Goal: Complete application form: Complete application form

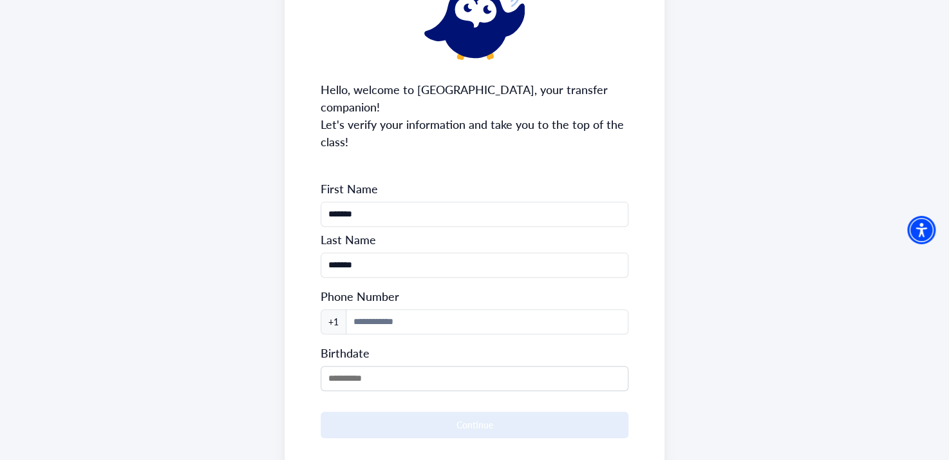
scroll to position [165, 0]
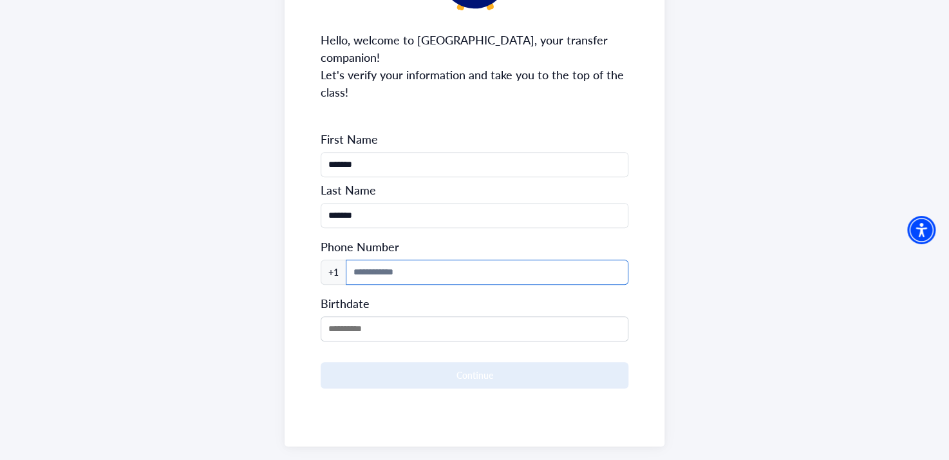
click at [510, 259] on input at bounding box center [487, 271] width 283 height 25
type input "**********"
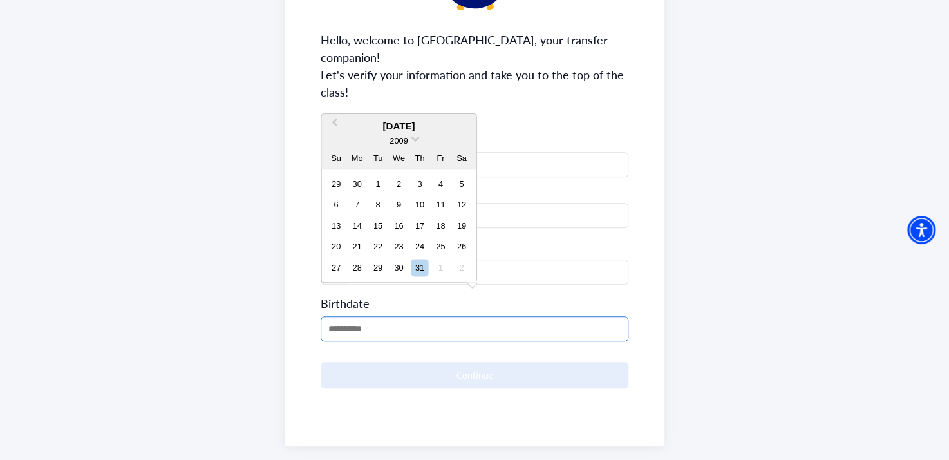
click at [470, 316] on input "MM/DD/YYYY" at bounding box center [475, 328] width 308 height 25
click at [396, 137] on span "2009" at bounding box center [398, 141] width 18 height 10
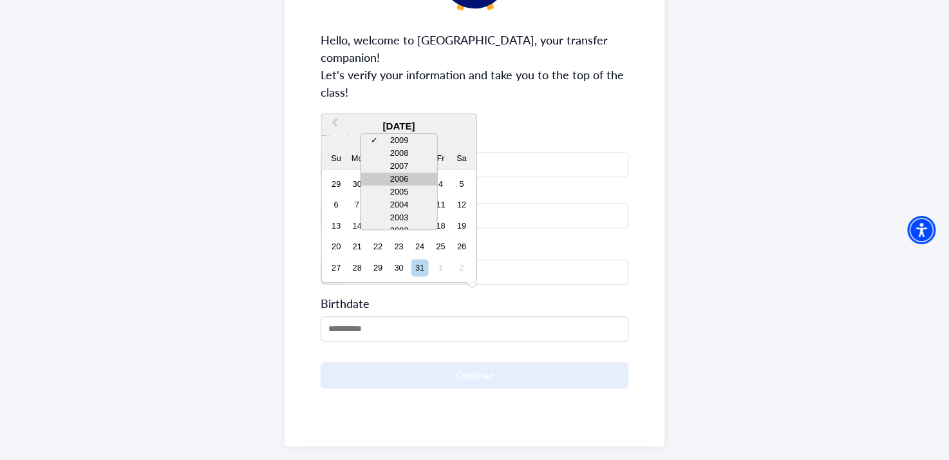
click at [397, 176] on div "2006" at bounding box center [398, 179] width 76 height 13
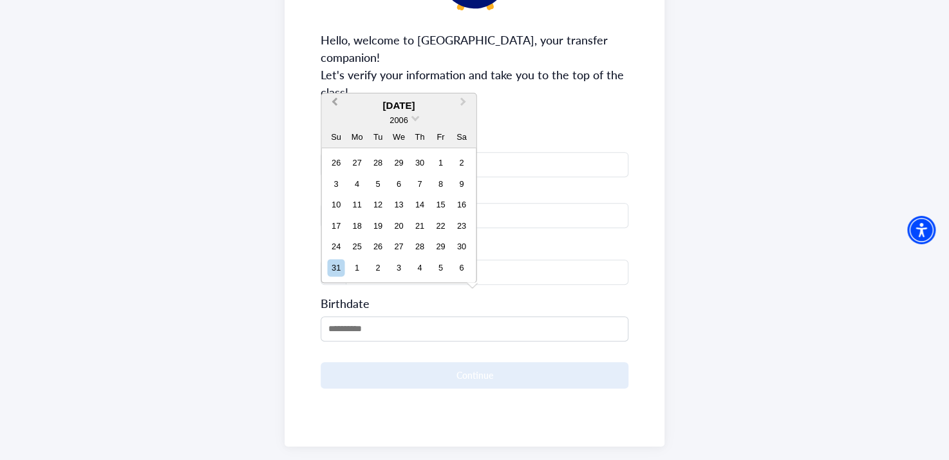
click at [334, 102] on span "Previous Month" at bounding box center [334, 104] width 0 height 19
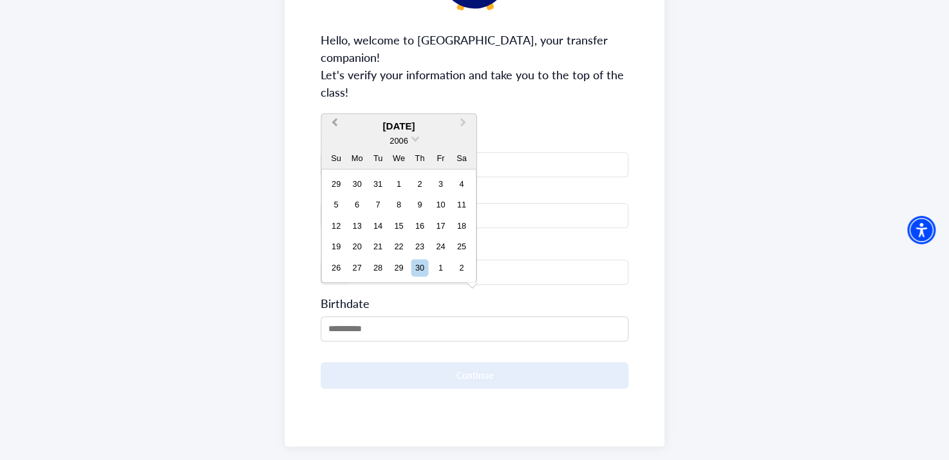
click at [334, 118] on span "Previous Month" at bounding box center [334, 125] width 0 height 19
click at [335, 126] on button "Previous Month" at bounding box center [332, 126] width 21 height 21
click at [395, 227] on div "13" at bounding box center [398, 225] width 17 height 17
type input "**********"
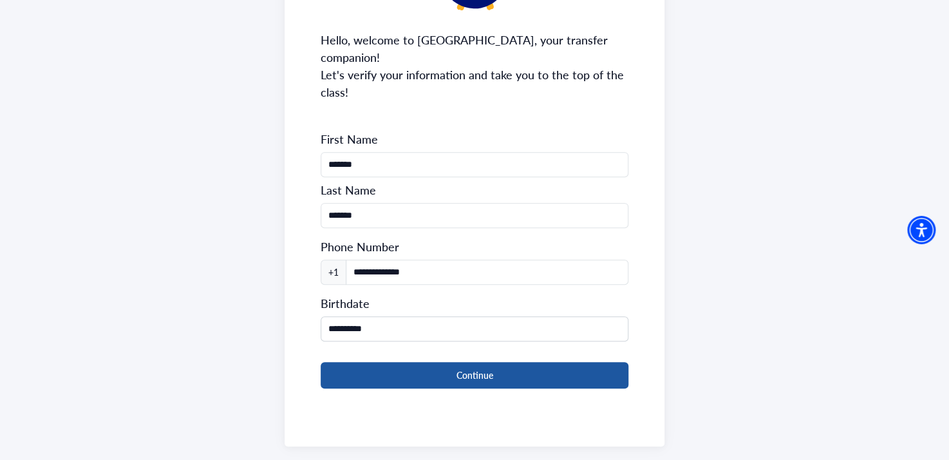
click at [394, 362] on button "Continue" at bounding box center [475, 375] width 308 height 26
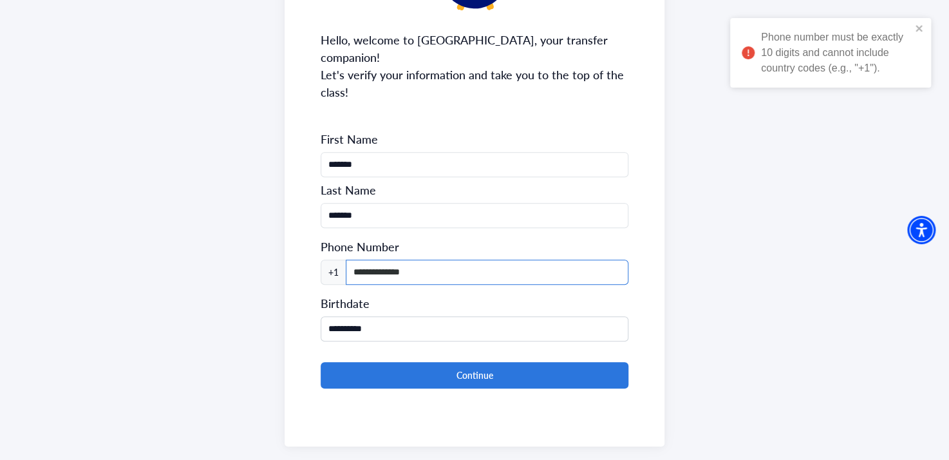
click at [378, 259] on input "**********" at bounding box center [487, 271] width 283 height 25
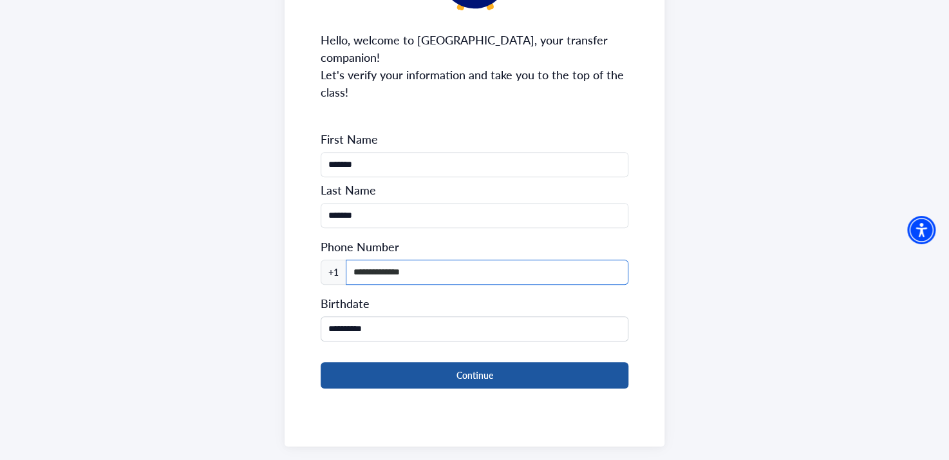
type input "**********"
click at [368, 362] on button "Continue" at bounding box center [475, 375] width 308 height 26
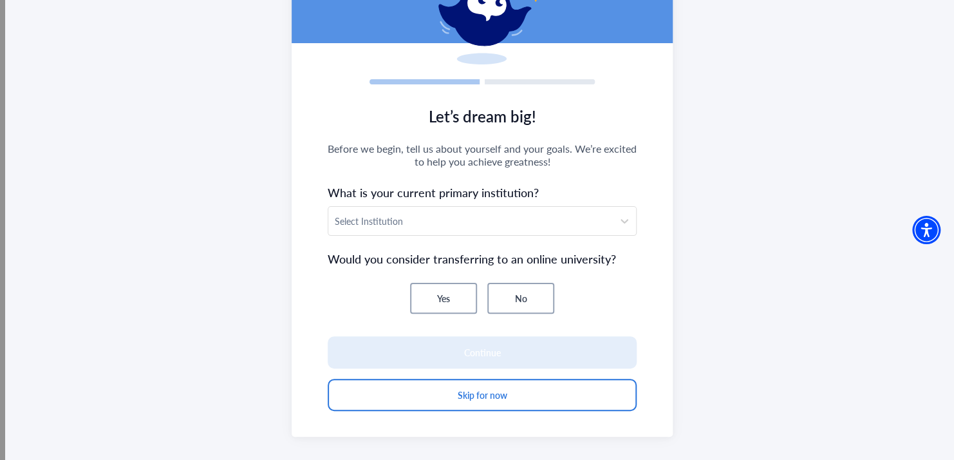
scroll to position [118, 0]
click at [392, 224] on div at bounding box center [471, 221] width 272 height 16
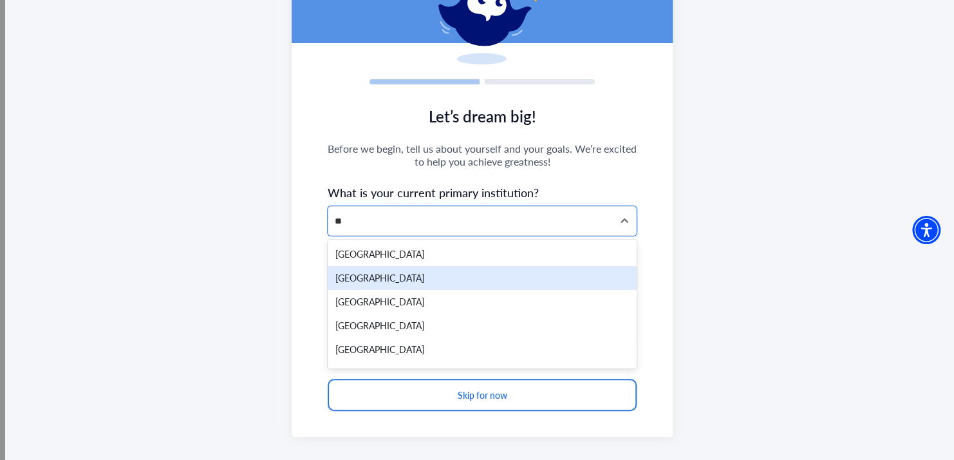
type input "*"
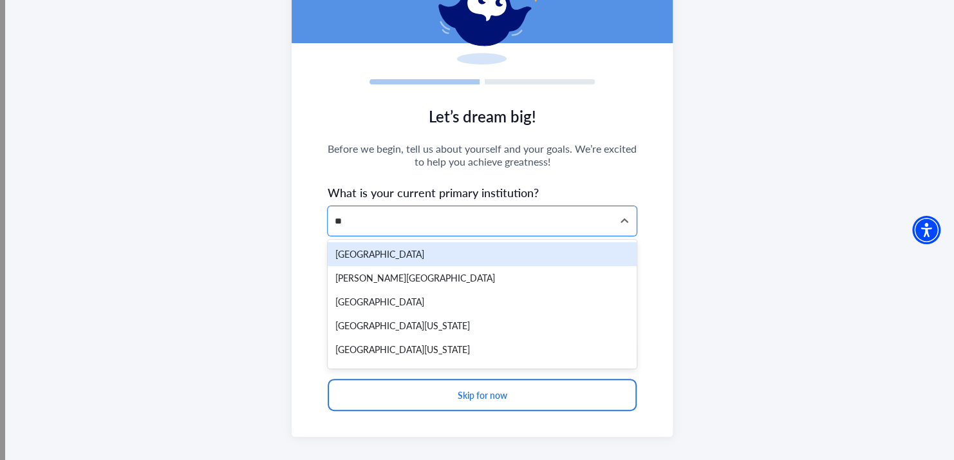
type input "***"
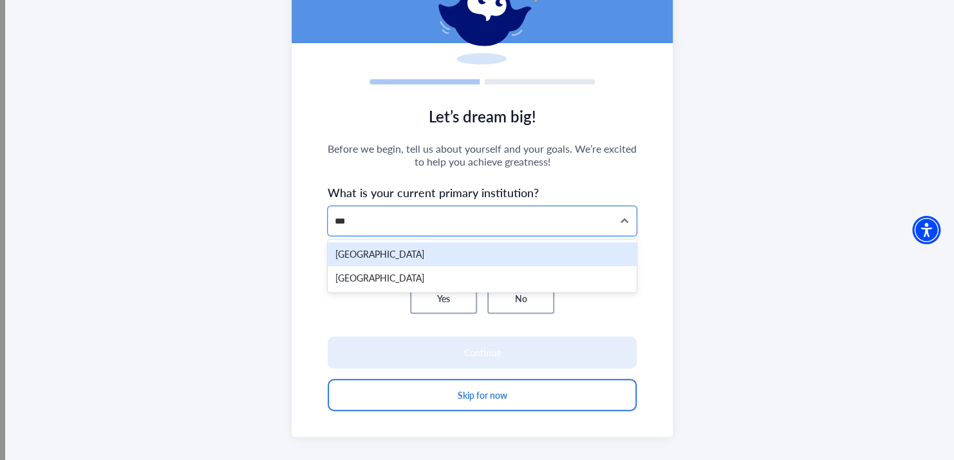
click at [392, 248] on div "[GEOGRAPHIC_DATA]" at bounding box center [483, 254] width 310 height 24
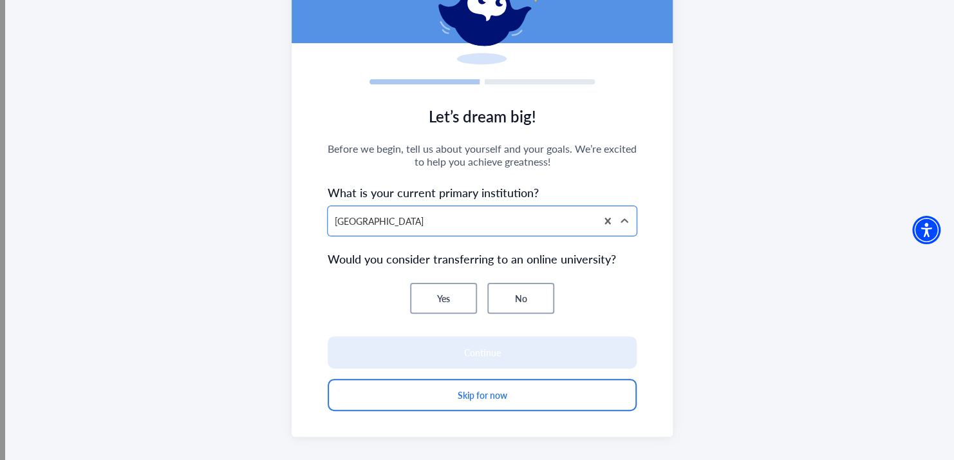
click at [494, 301] on button "No" at bounding box center [520, 298] width 67 height 31
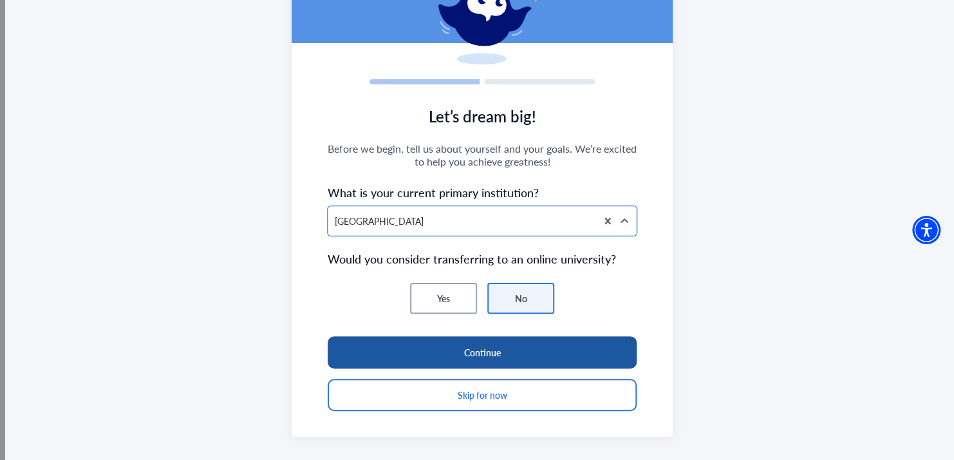
click at [487, 341] on button "Continue" at bounding box center [483, 352] width 310 height 32
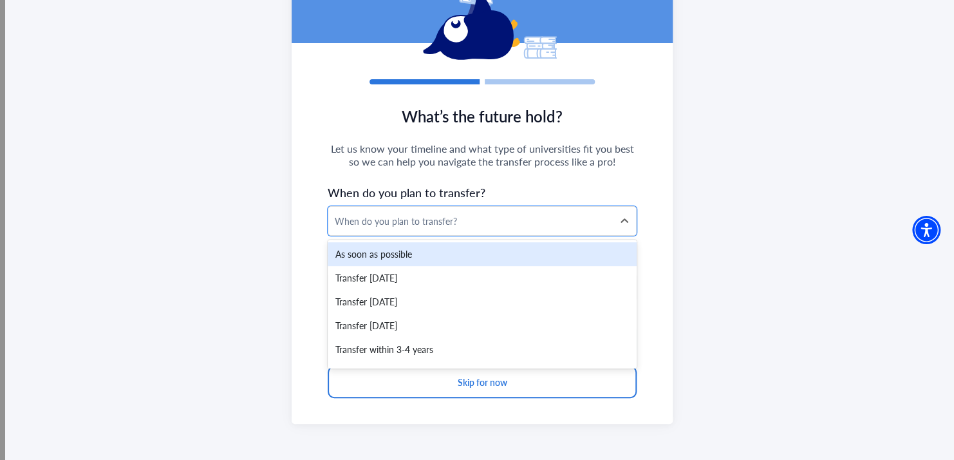
click at [501, 214] on div "When do you plan to transfer?" at bounding box center [471, 221] width 272 height 14
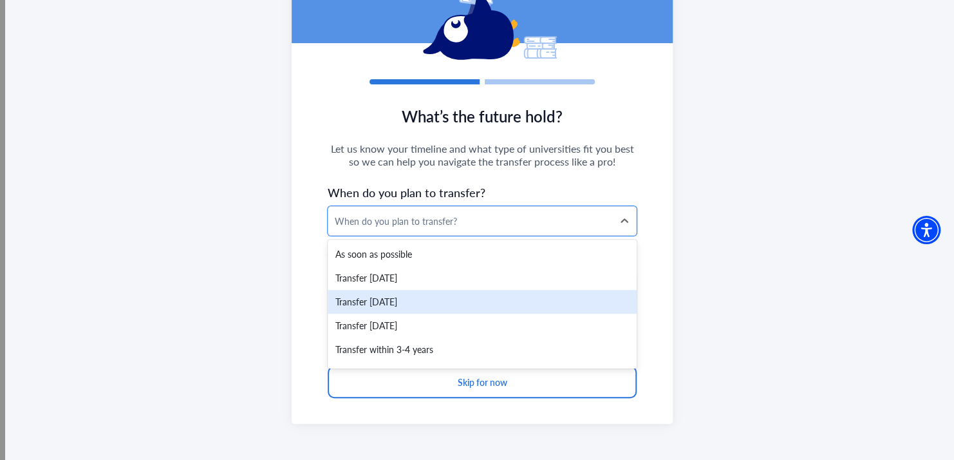
click at [465, 297] on div "Transfer [DATE]" at bounding box center [483, 302] width 310 height 24
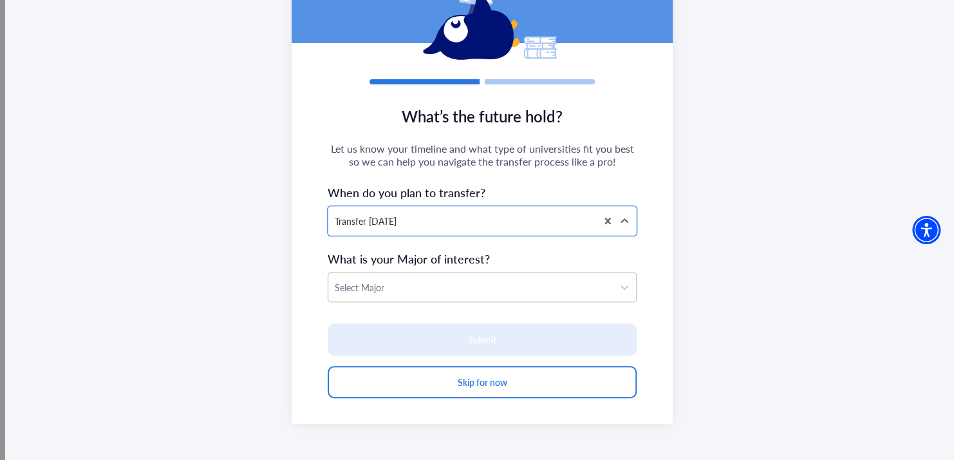
click at [466, 286] on div at bounding box center [471, 287] width 272 height 16
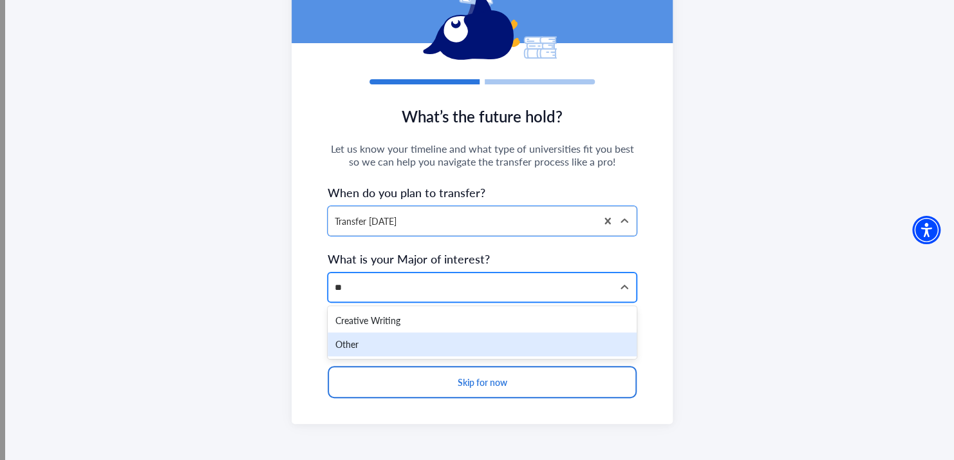
type input "*"
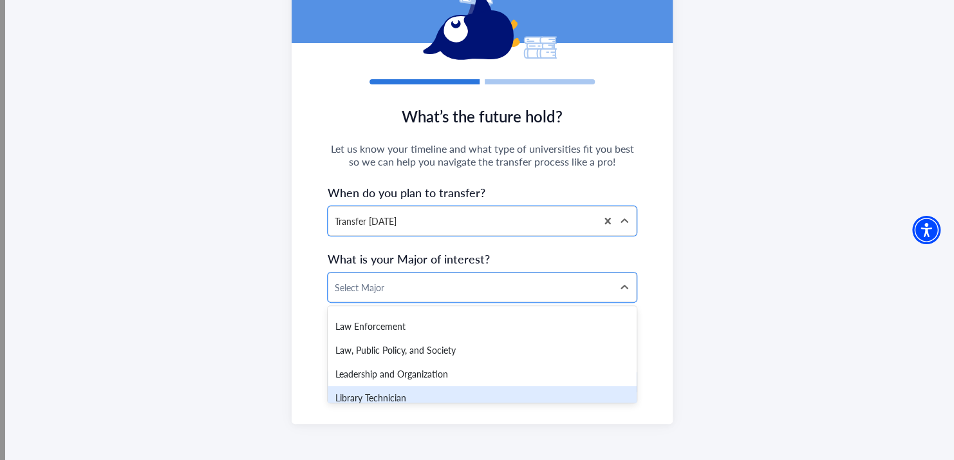
scroll to position [1634, 0]
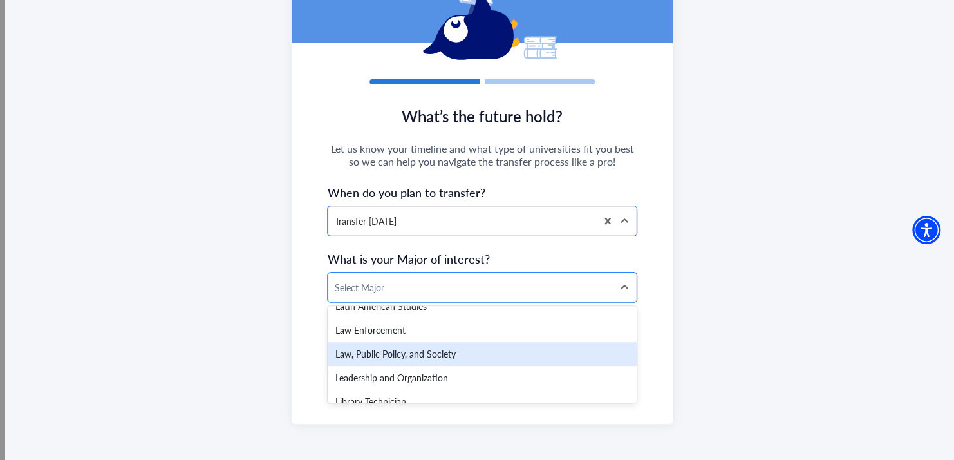
click at [471, 352] on div "Law, Public Policy, and Society" at bounding box center [483, 354] width 310 height 24
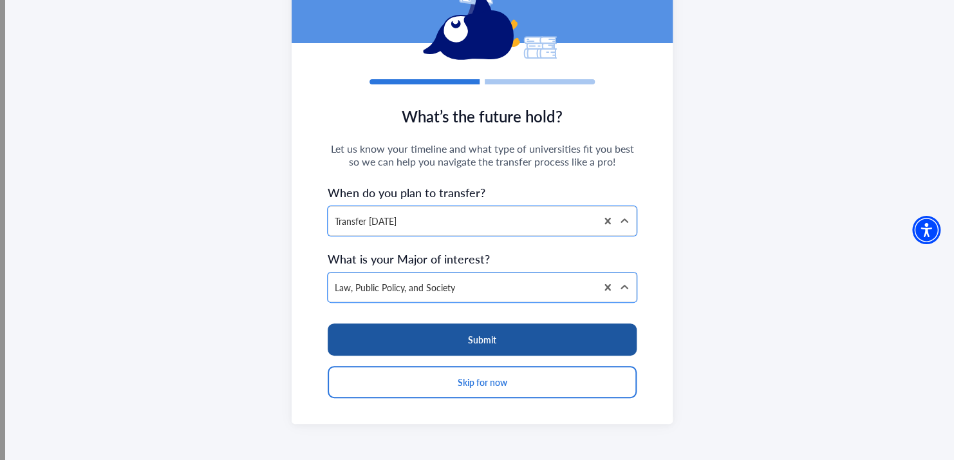
click at [479, 338] on button "Submit" at bounding box center [483, 339] width 310 height 32
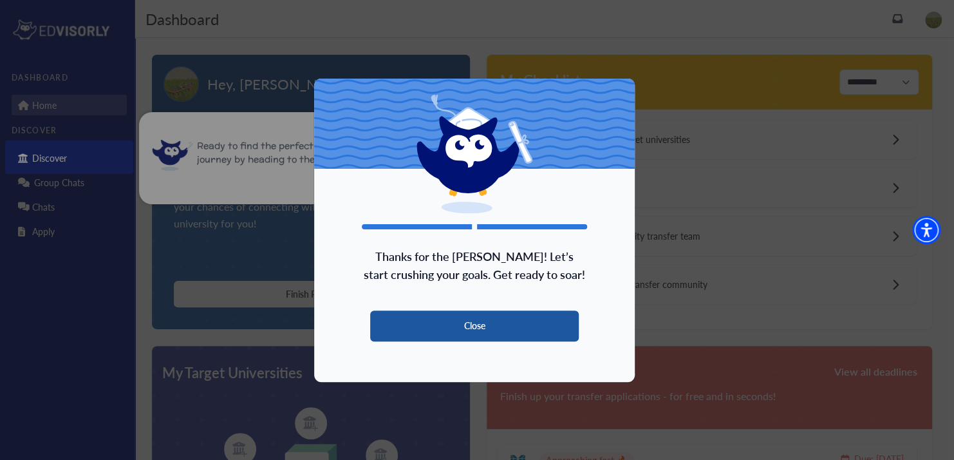
click at [471, 328] on button "Close" at bounding box center [474, 325] width 209 height 31
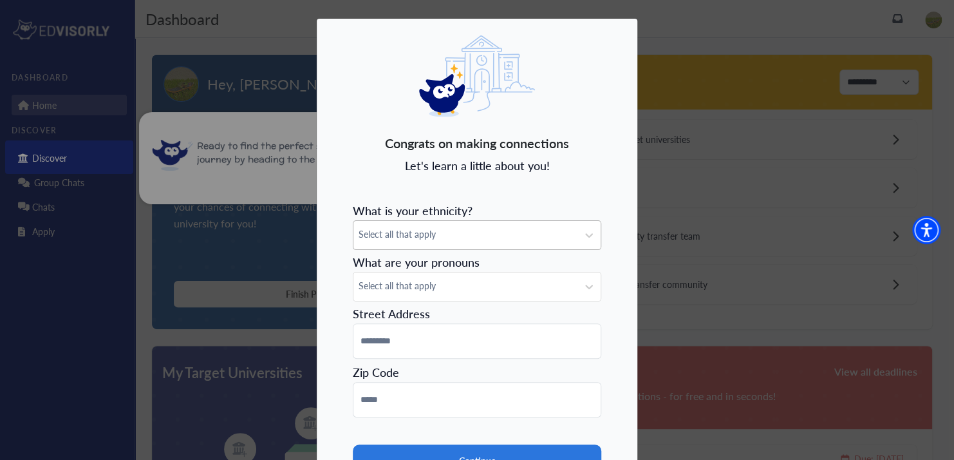
click at [454, 238] on span "Select all that apply" at bounding box center [466, 234] width 214 height 14
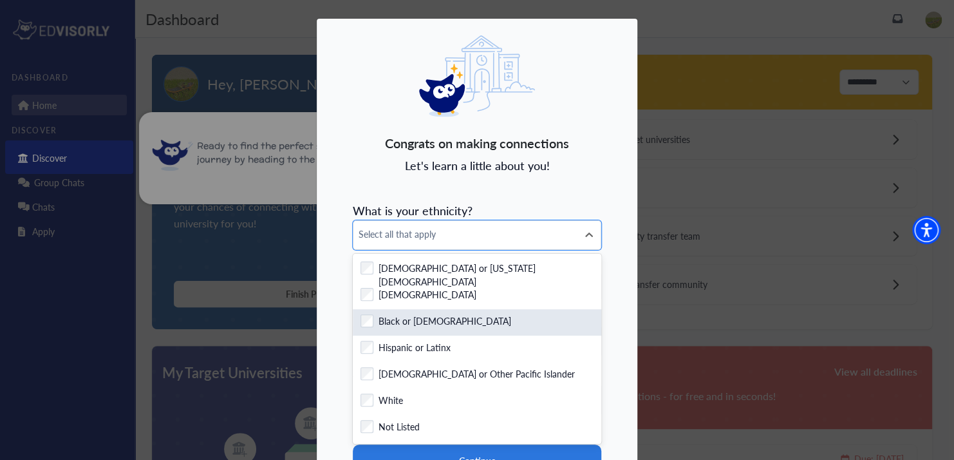
click at [378, 317] on label "Black or [DEMOGRAPHIC_DATA]" at bounding box center [444, 322] width 133 height 16
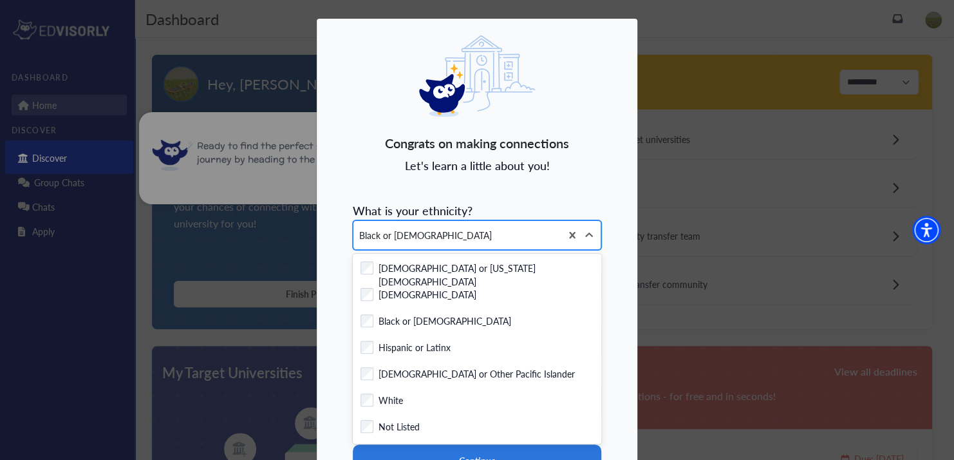
click at [428, 248] on div "Black or [DEMOGRAPHIC_DATA]" at bounding box center [456, 235] width 207 height 28
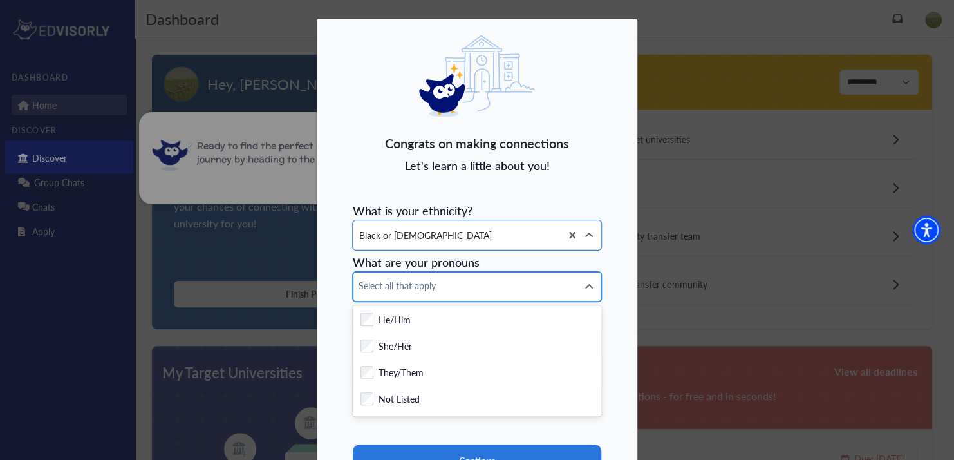
click at [430, 286] on span "Select all that apply" at bounding box center [466, 286] width 214 height 14
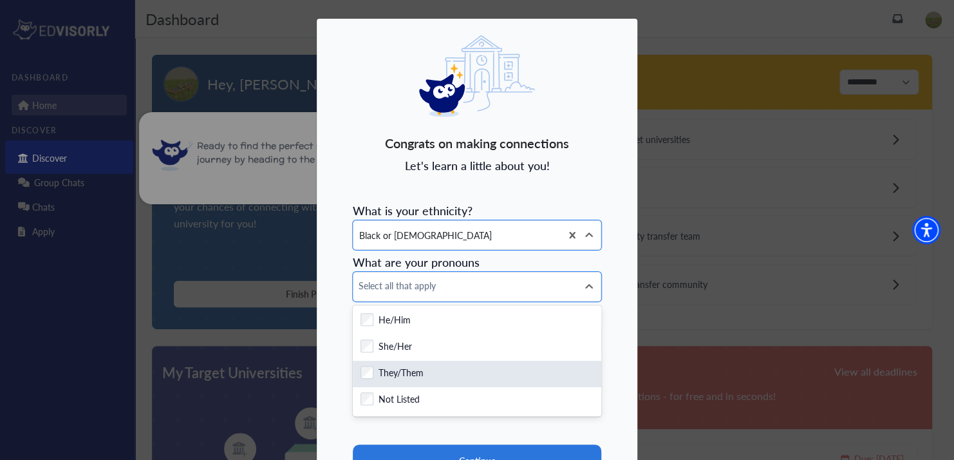
click at [399, 371] on label "They/Them" at bounding box center [400, 374] width 45 height 16
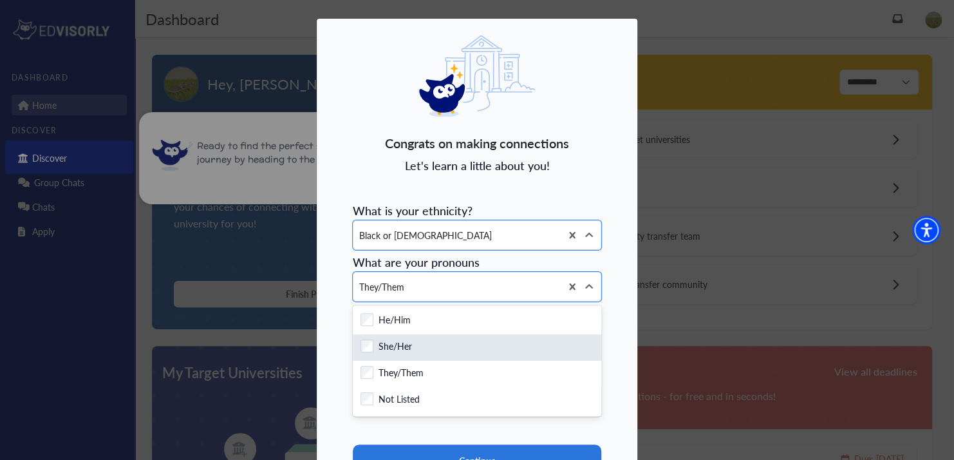
click at [407, 353] on label "She/Her" at bounding box center [394, 347] width 33 height 16
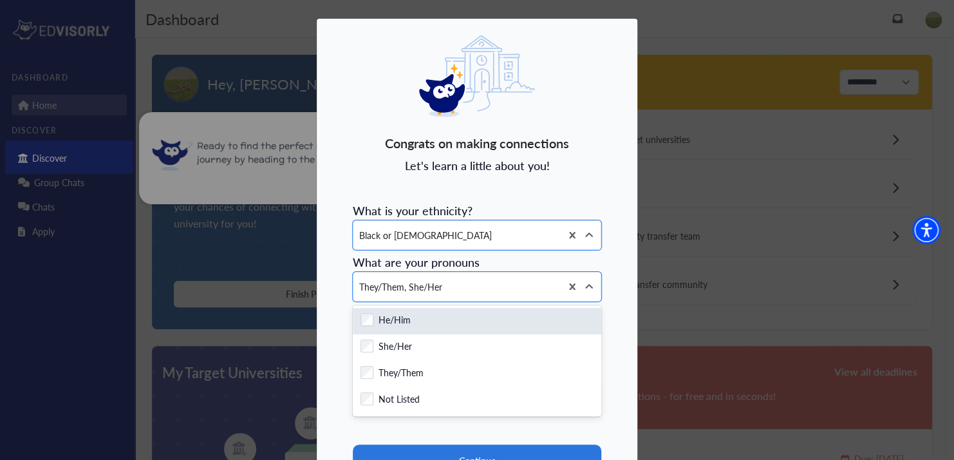
click at [407, 328] on label "He/Him" at bounding box center [394, 321] width 32 height 16
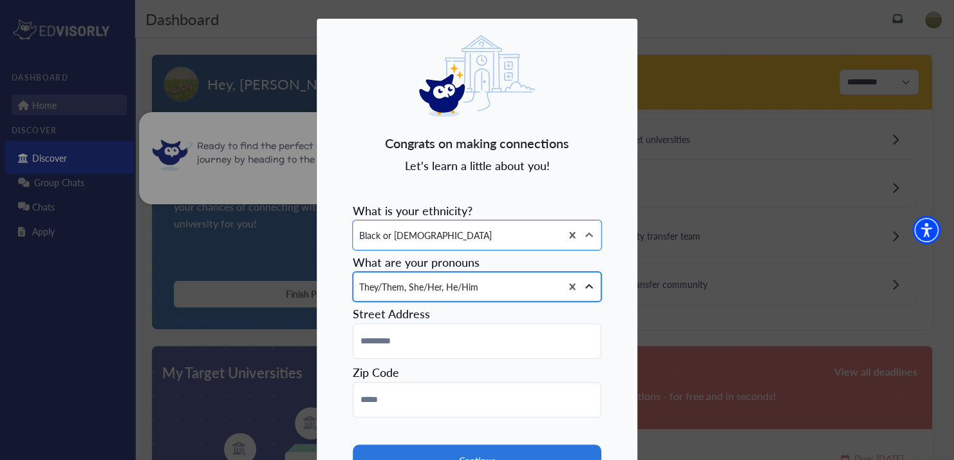
click at [584, 286] on icon at bounding box center [589, 286] width 13 height 13
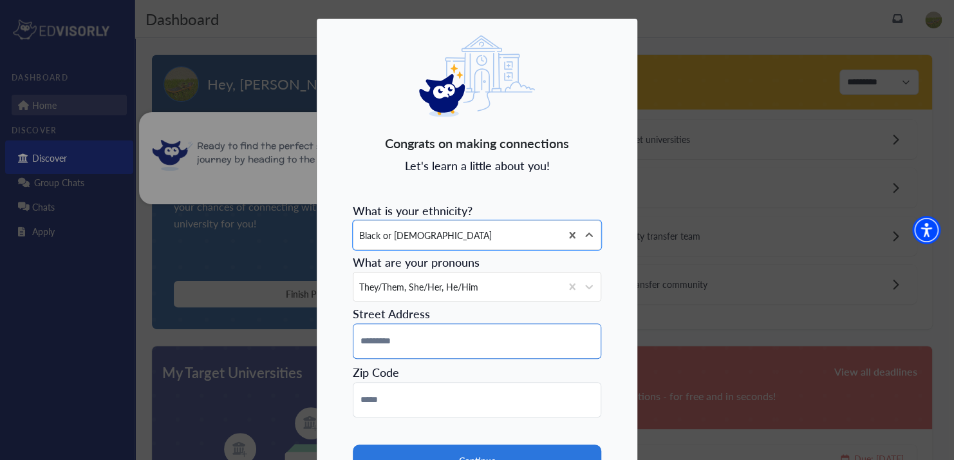
click at [443, 344] on input at bounding box center [477, 340] width 248 height 35
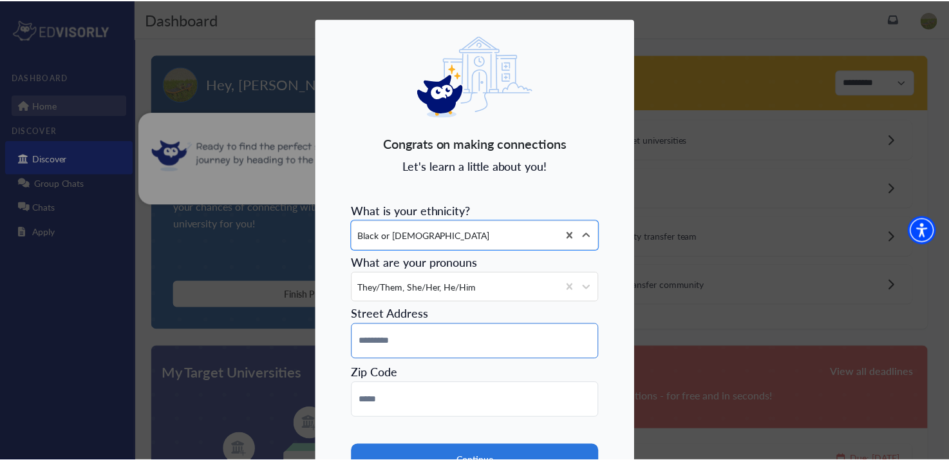
scroll to position [113, 0]
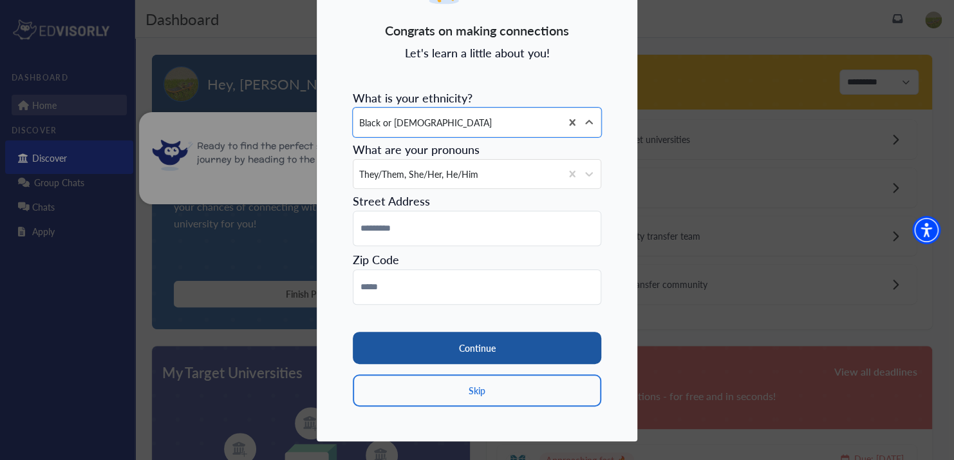
click at [443, 352] on button "Continue" at bounding box center [477, 347] width 248 height 32
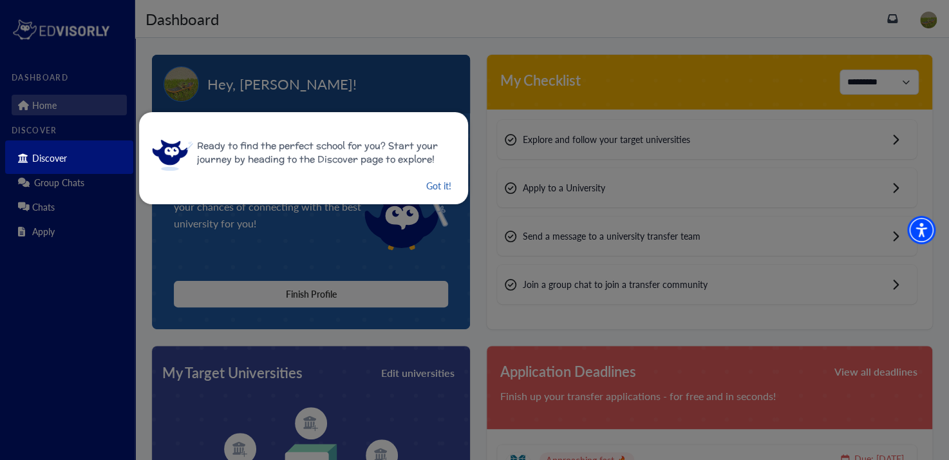
click at [428, 181] on button "Got it!" at bounding box center [439, 186] width 28 height 16
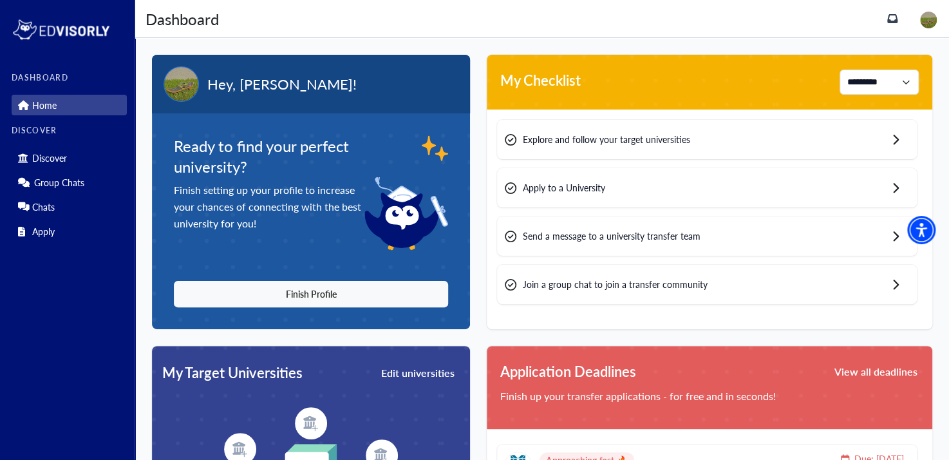
click at [573, 135] on span "Explore and follow your target universities" at bounding box center [606, 140] width 167 height 14
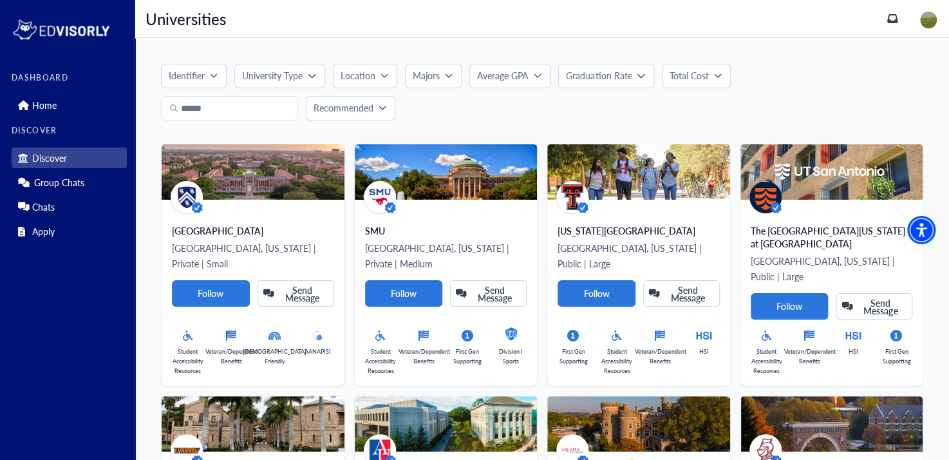
click at [418, 69] on p "Majors" at bounding box center [426, 76] width 27 height 14
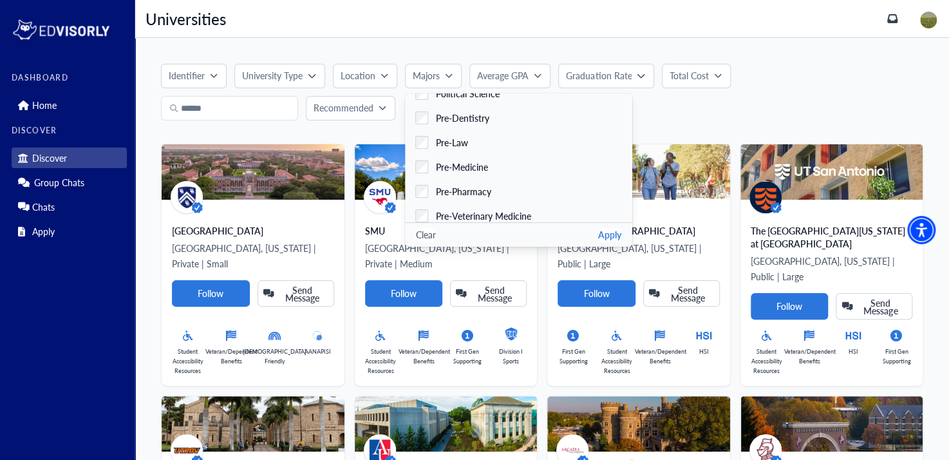
scroll to position [2203, 0]
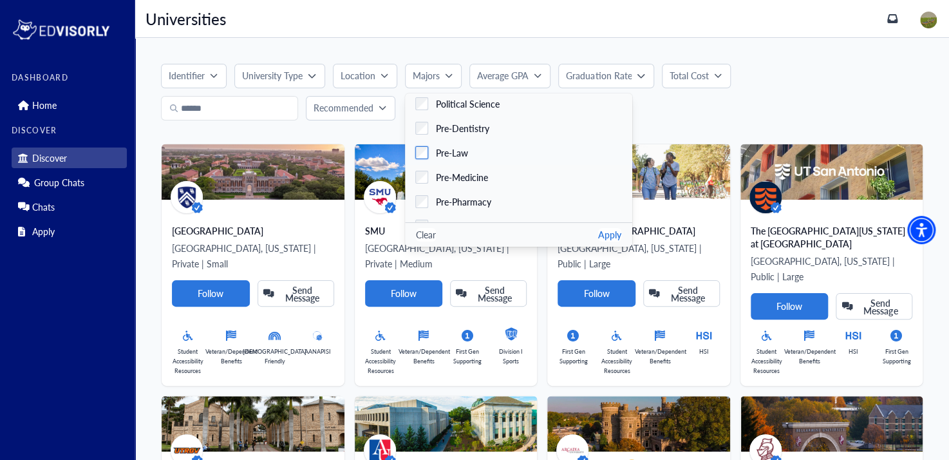
click at [461, 152] on span "Pre-Law" at bounding box center [452, 153] width 32 height 14
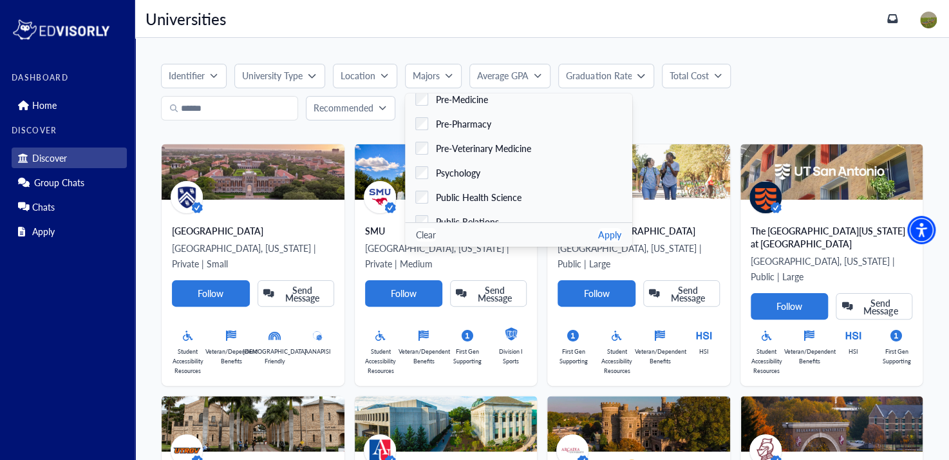
scroll to position [2282, 0]
click at [454, 174] on span "Psychology" at bounding box center [458, 172] width 44 height 14
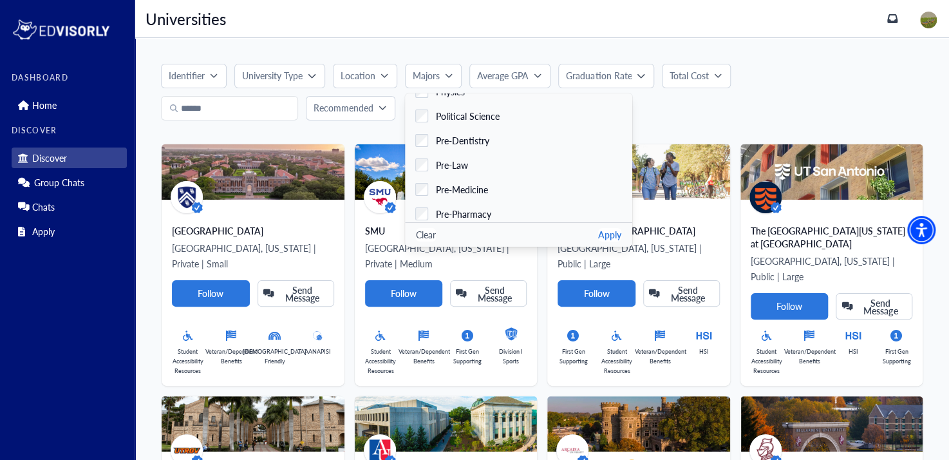
scroll to position [2186, 0]
click at [453, 173] on span "Pre-Law" at bounding box center [452, 170] width 32 height 14
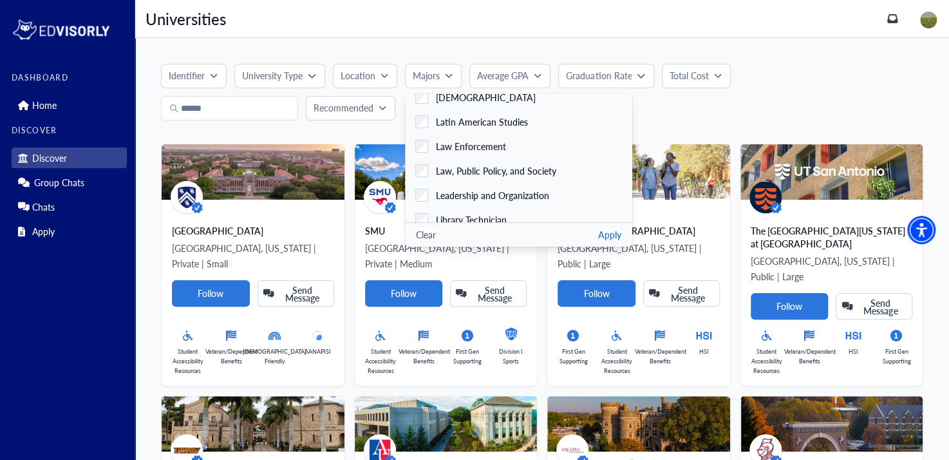
scroll to position [1632, 0]
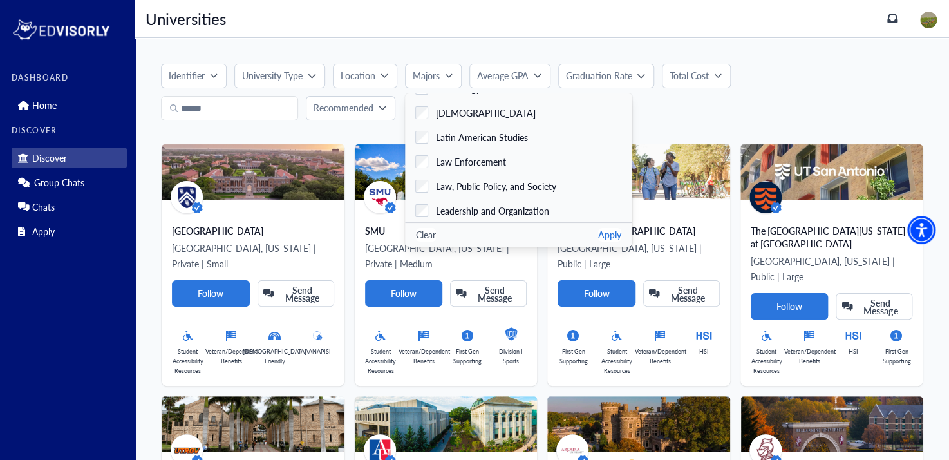
click at [598, 235] on button "Apply" at bounding box center [609, 235] width 23 height 14
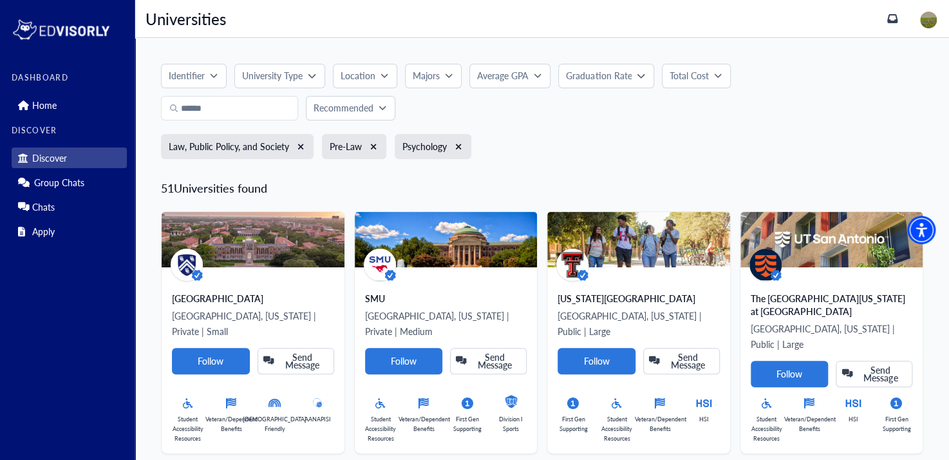
click at [371, 82] on p "Location" at bounding box center [358, 76] width 35 height 14
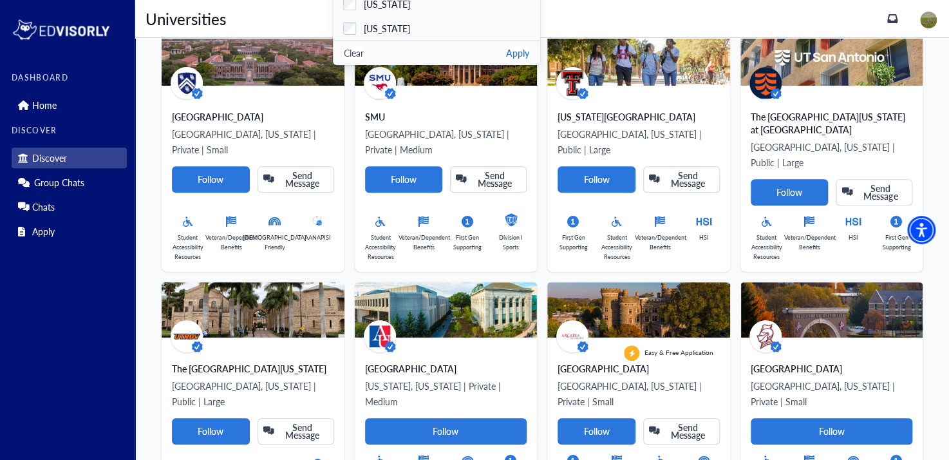
scroll to position [0, 0]
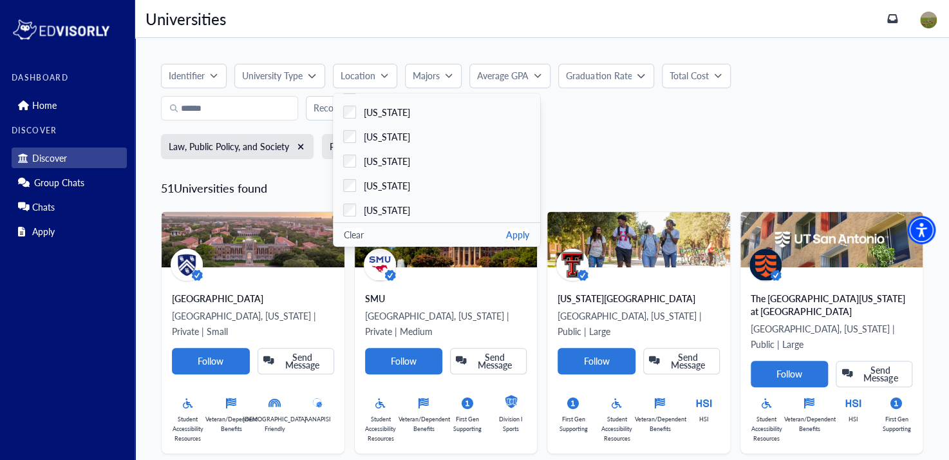
click at [605, 145] on div "Law, Public Policy, and Society Pre-Law Psychology" at bounding box center [542, 150] width 762 height 33
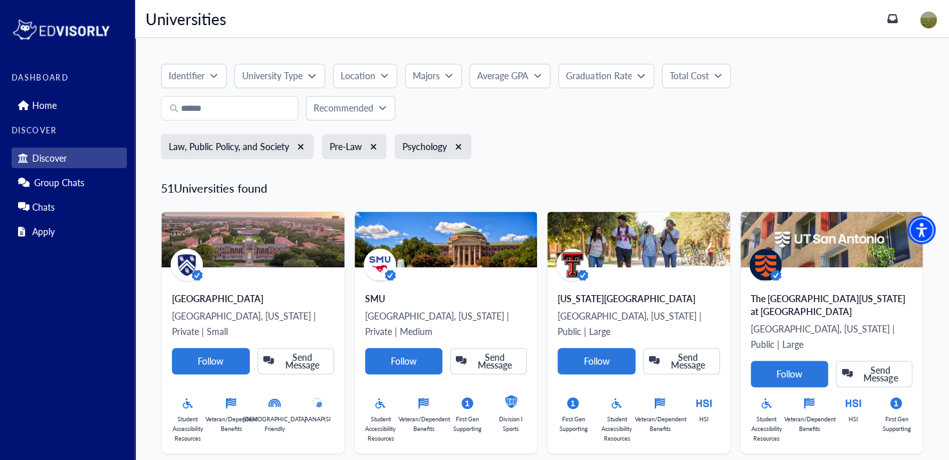
click at [371, 101] on p "Recommended" at bounding box center [343, 108] width 60 height 14
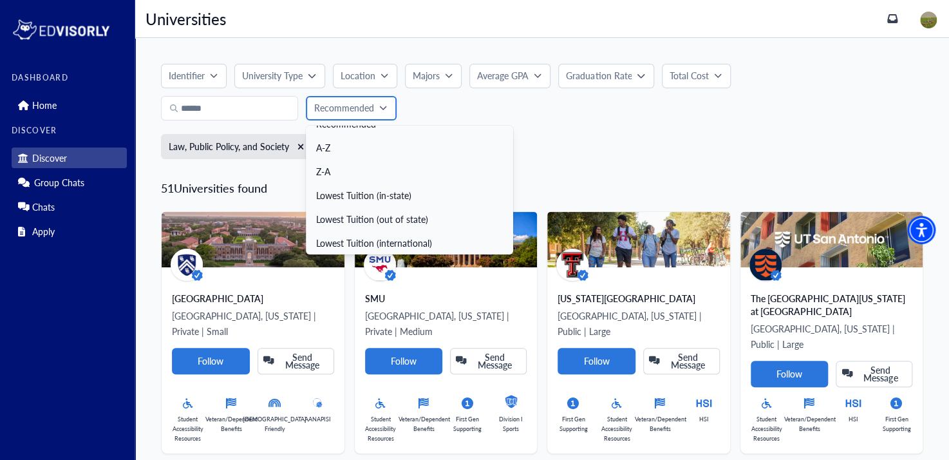
scroll to position [14, 0]
click at [453, 104] on div "Identifier University Type Location [US_STATE] [US_STATE] [US_STATE] [US_STATE]…" at bounding box center [542, 92] width 762 height 57
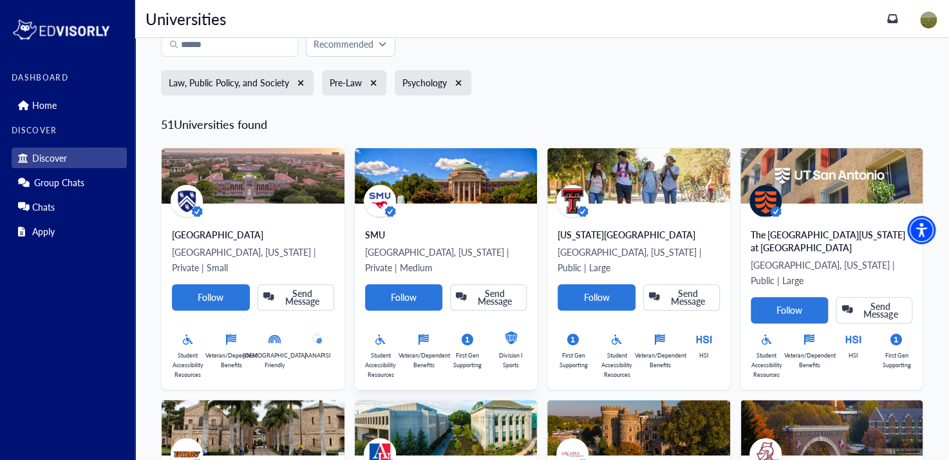
scroll to position [0, 0]
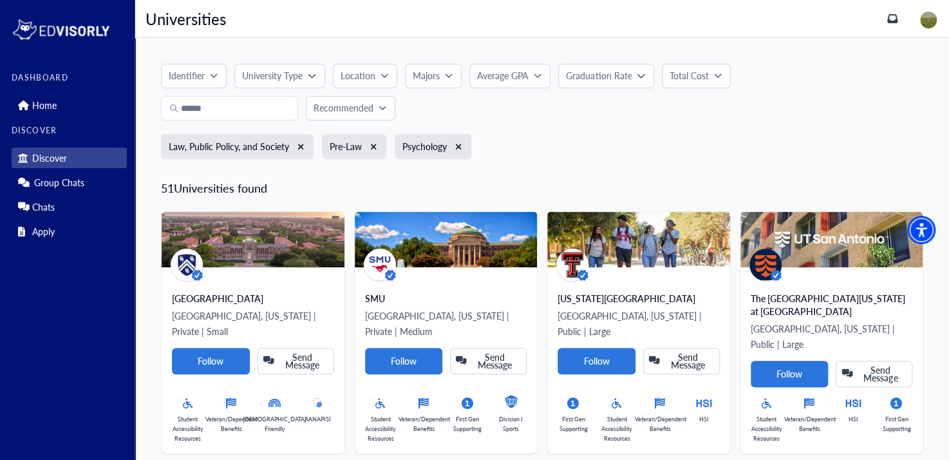
click at [170, 74] on p "Identifier" at bounding box center [187, 76] width 36 height 14
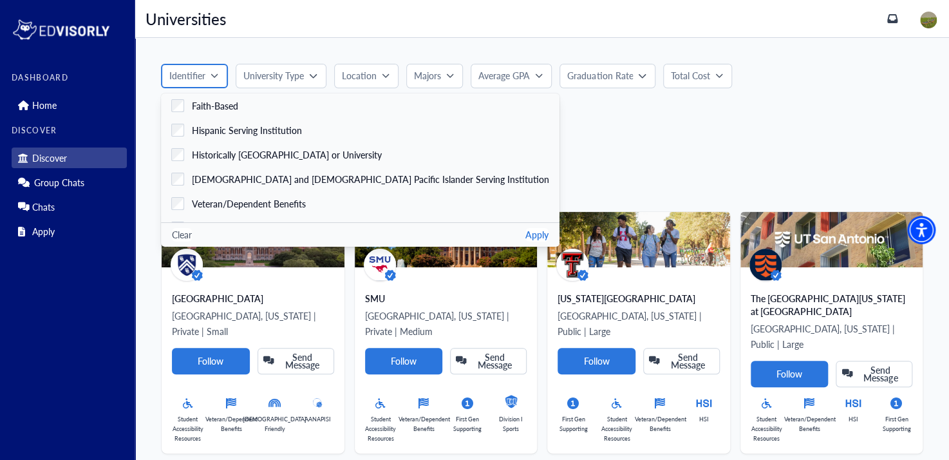
click at [170, 74] on p "Identifier" at bounding box center [187, 76] width 36 height 14
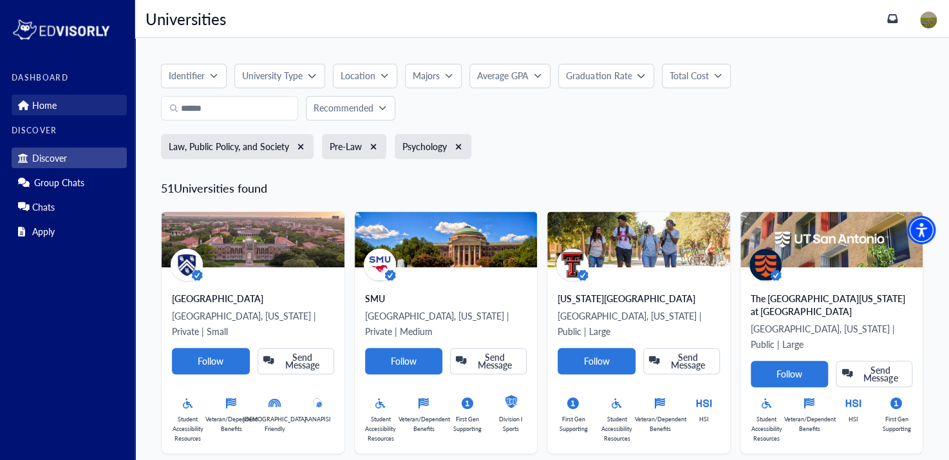
click at [50, 100] on p "Home" at bounding box center [44, 105] width 24 height 11
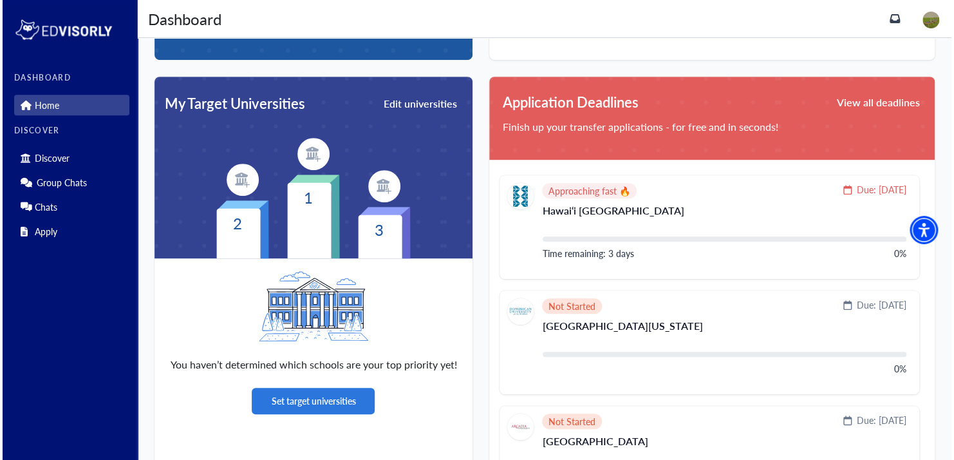
scroll to position [275, 0]
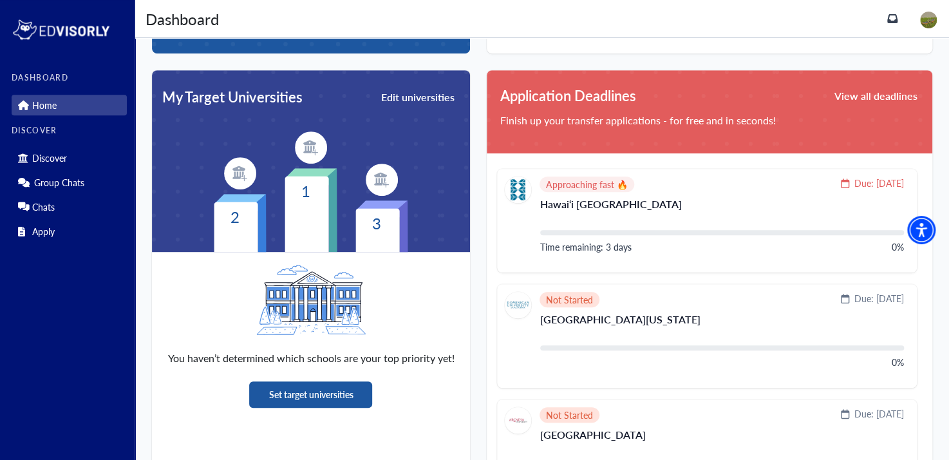
click at [330, 402] on button "Set target universities" at bounding box center [310, 394] width 123 height 26
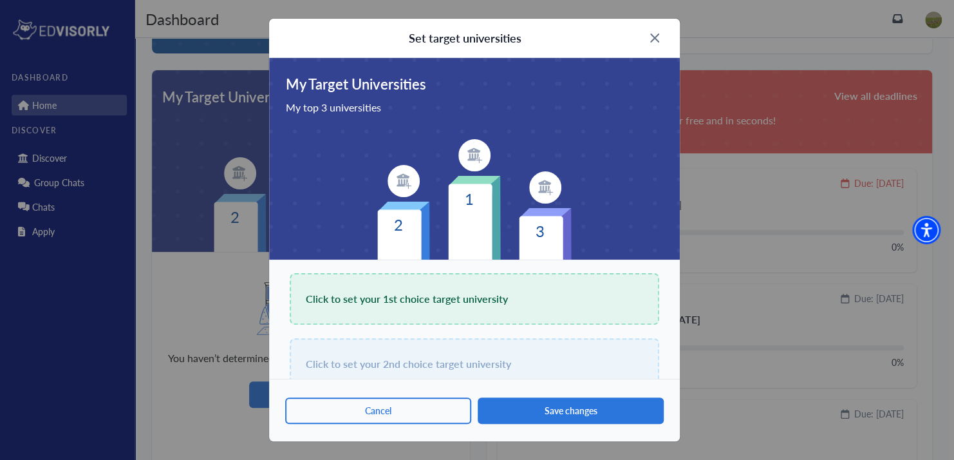
click at [648, 37] on div "Set target universities" at bounding box center [474, 38] width 411 height 39
click at [653, 39] on img at bounding box center [654, 37] width 9 height 9
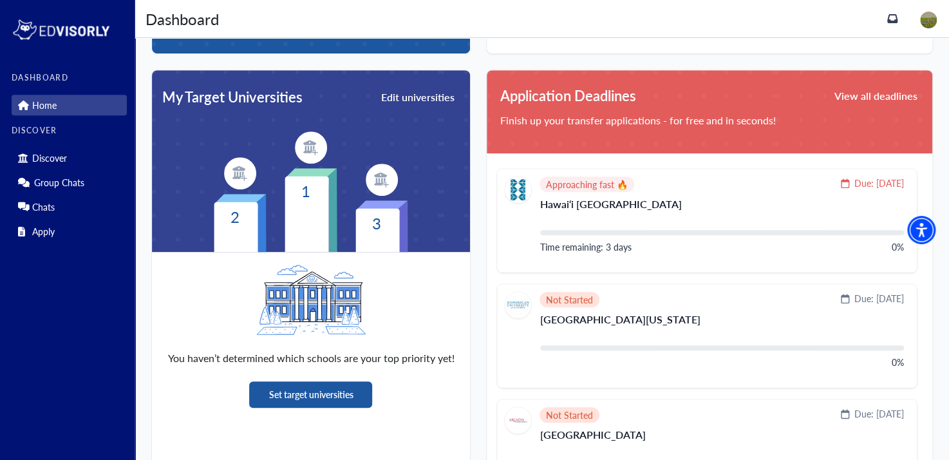
click at [308, 395] on button "Set target universities" at bounding box center [310, 394] width 123 height 26
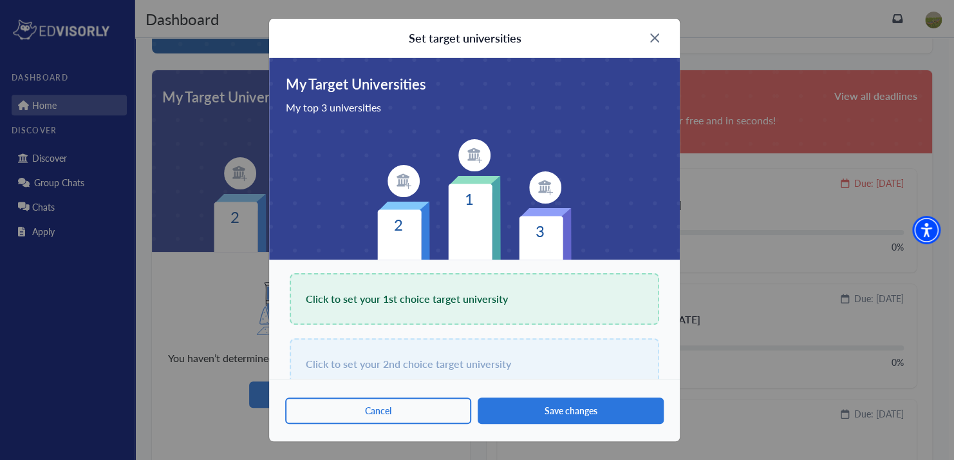
click at [442, 303] on span "Click to set your 1st choice target university" at bounding box center [407, 299] width 202 height 18
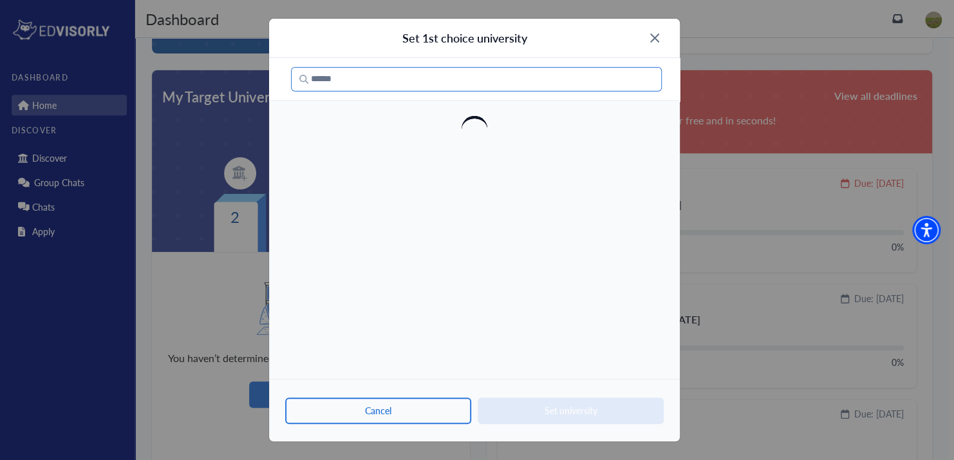
click at [436, 80] on input "Search" at bounding box center [476, 79] width 371 height 24
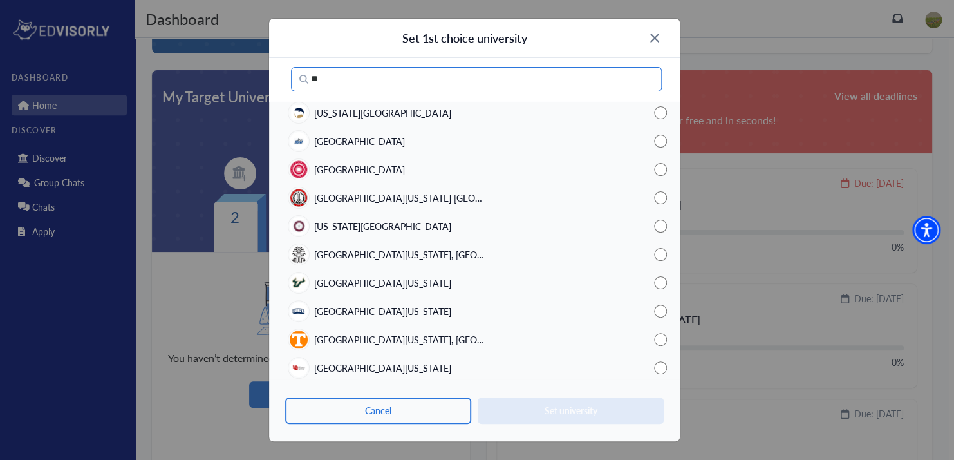
scroll to position [270, 0]
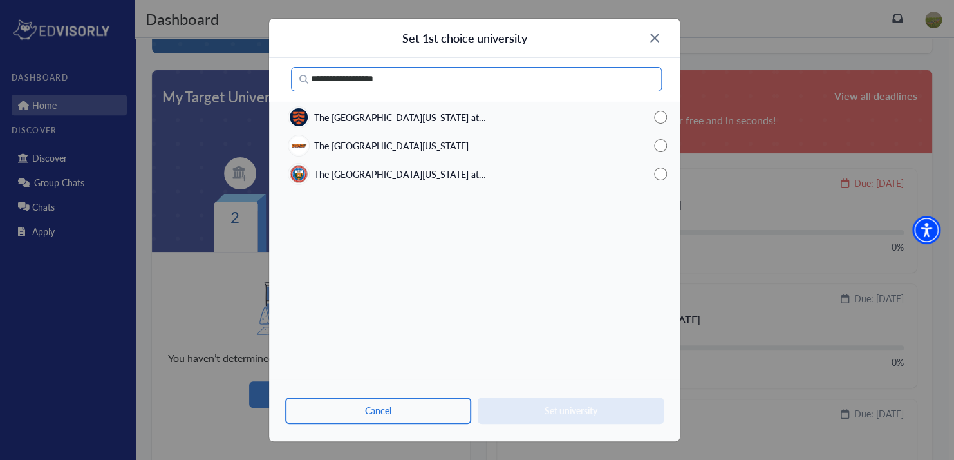
type input "**********"
click at [656, 39] on img at bounding box center [654, 37] width 9 height 9
